Goal: Information Seeking & Learning: Learn about a topic

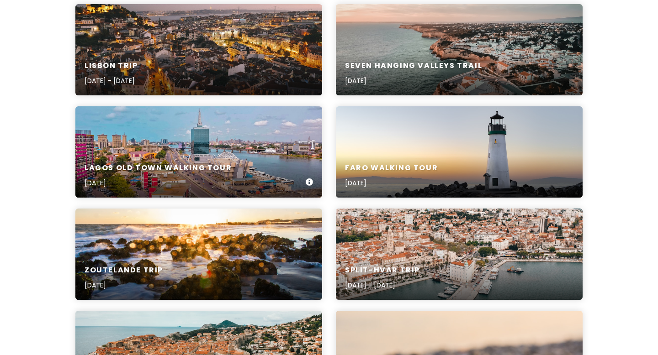
scroll to position [133, 0]
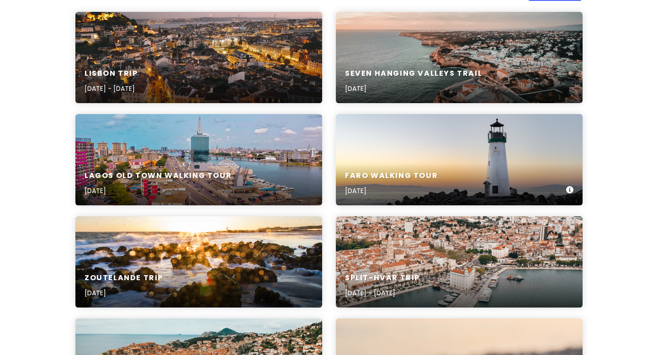
click at [406, 134] on div "Faro Walking Tour Aug 31st, 2025" at bounding box center [459, 159] width 247 height 91
click at [227, 167] on div "Lagos Old Town Walking Tour Aug 31st, 2025" at bounding box center [198, 183] width 247 height 43
click at [401, 37] on div "Seven Hanging Valleys Trail Sep 1st, 2025" at bounding box center [459, 57] width 247 height 91
click at [237, 53] on div "Lisbon Trip Sep 2, 2025 - Sep 5, 2025" at bounding box center [198, 57] width 247 height 91
